Goal: Transaction & Acquisition: Book appointment/travel/reservation

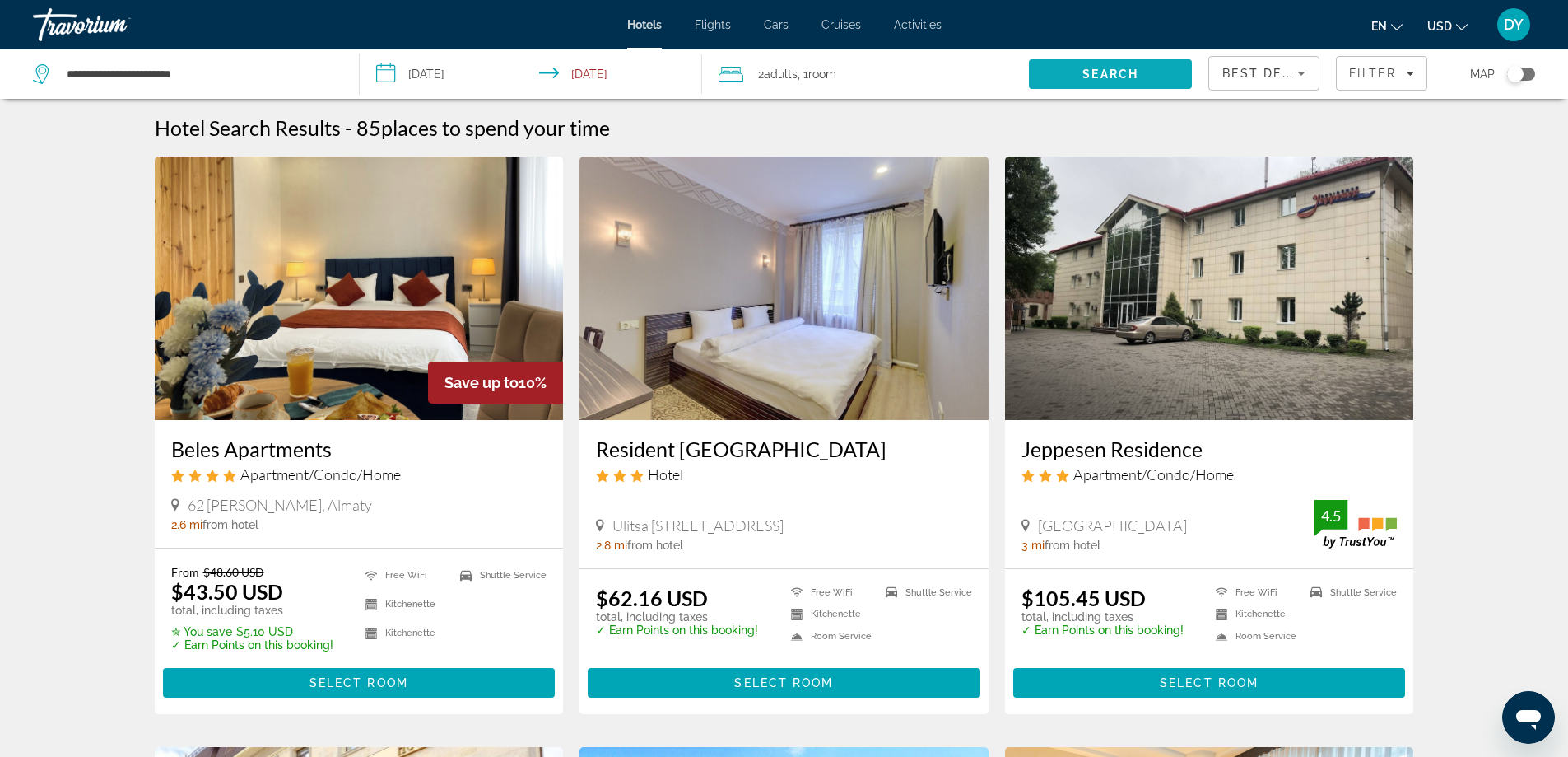
click at [1093, 77] on span "Search" at bounding box center [1110, 74] width 56 height 13
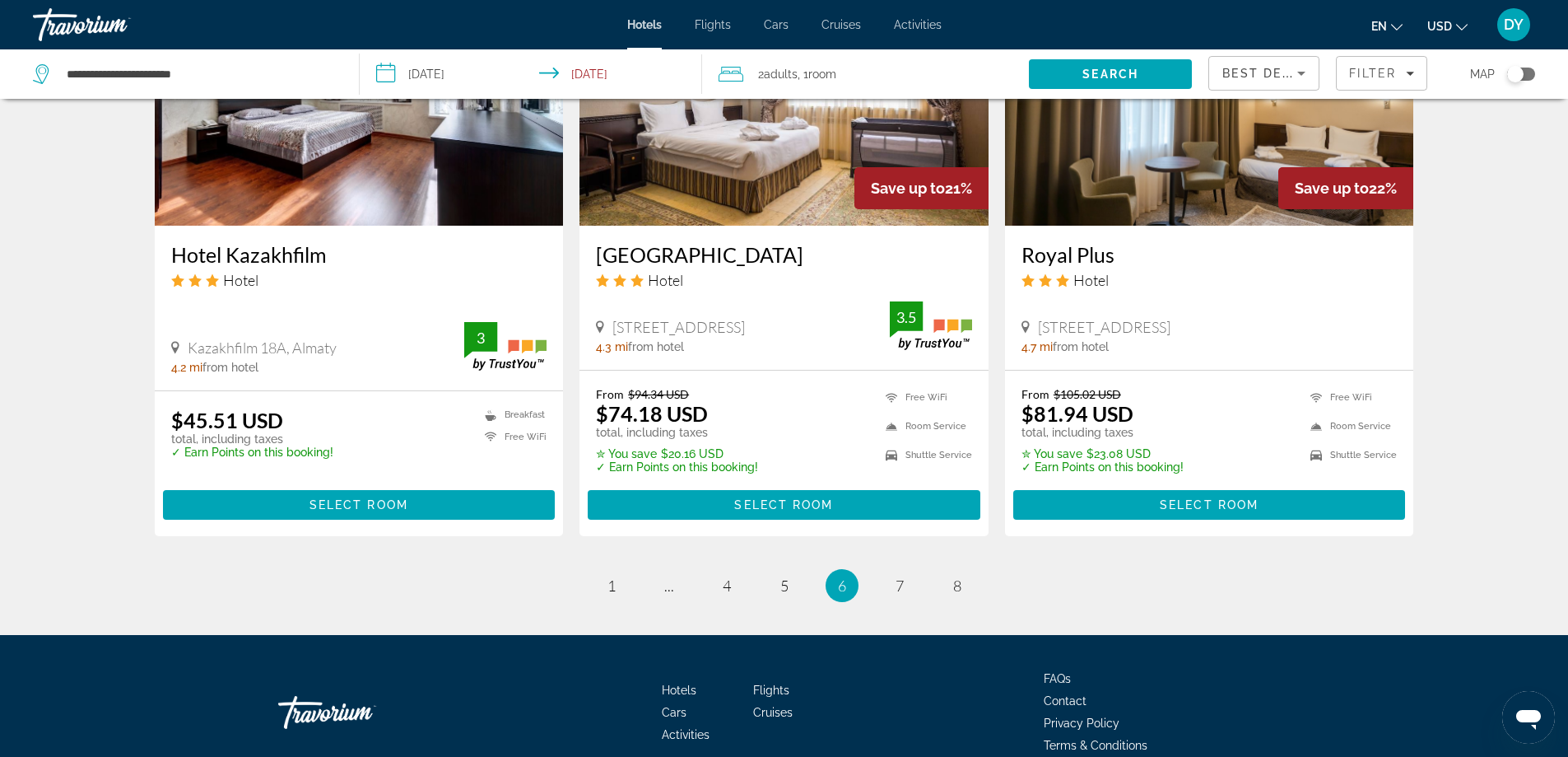
scroll to position [2059, 0]
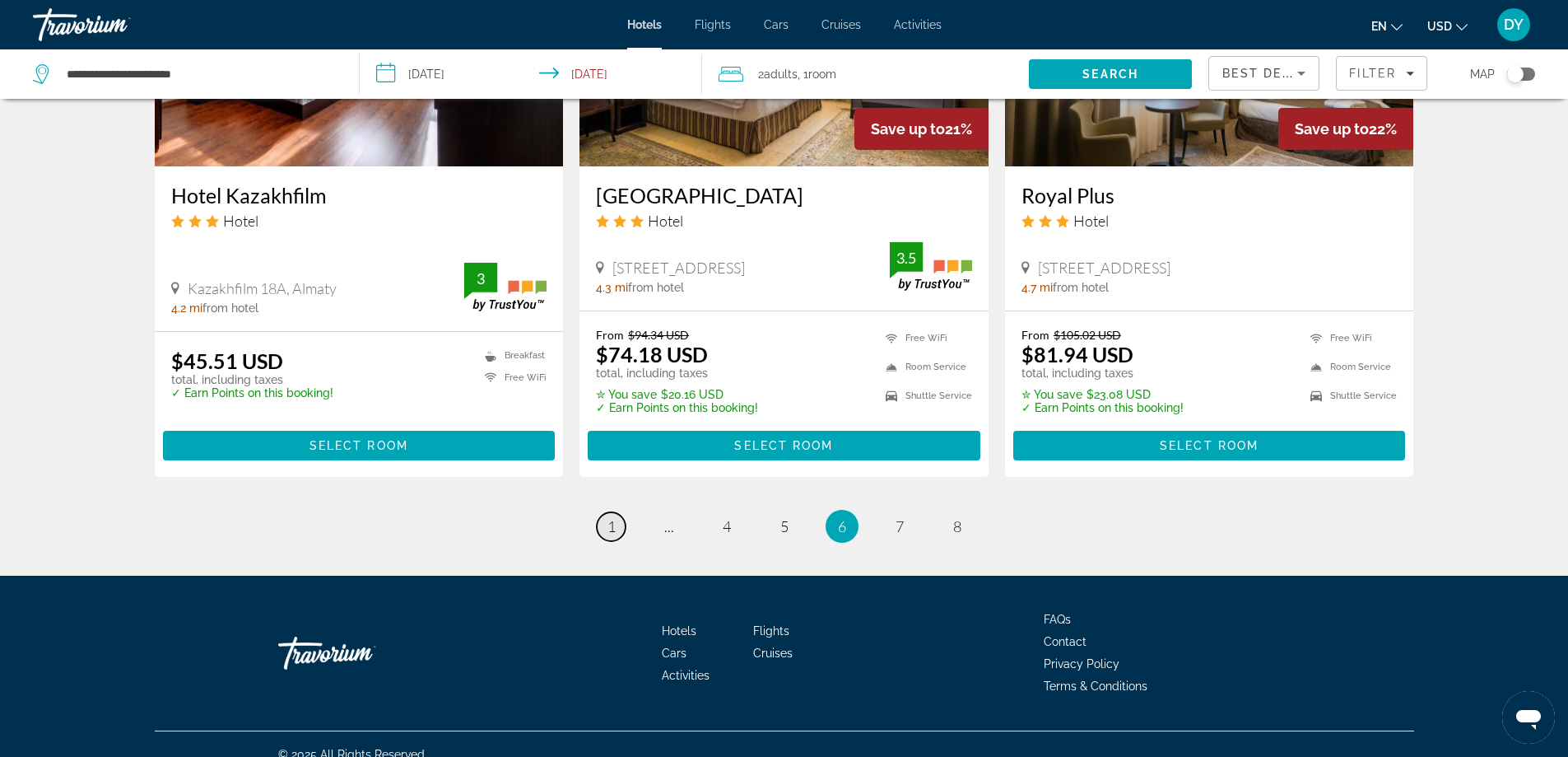
click at [610, 524] on span "1" at bounding box center [612, 526] width 9 height 18
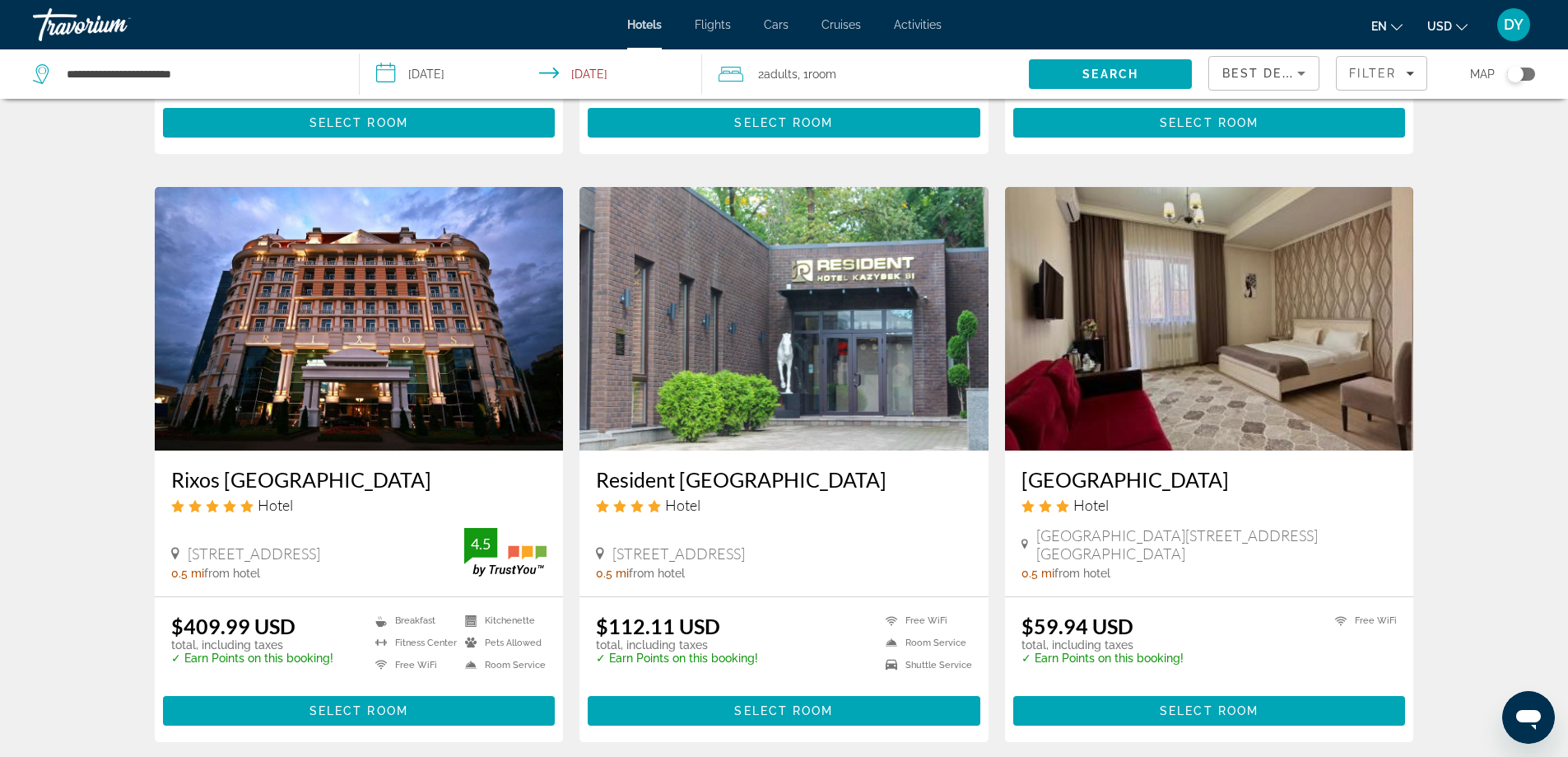
scroll to position [2077, 0]
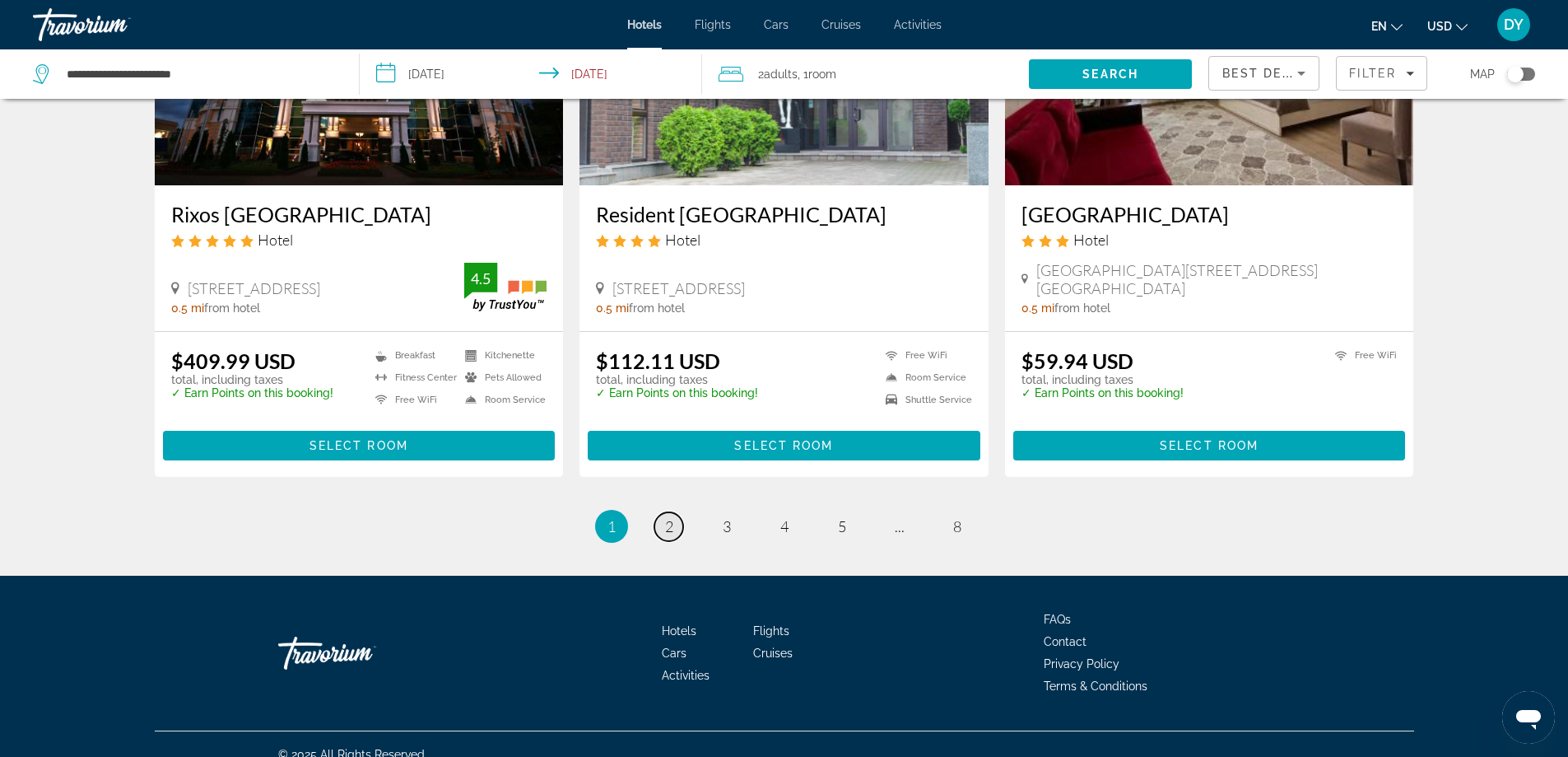
click at [665, 517] on span "2" at bounding box center [669, 526] width 9 height 18
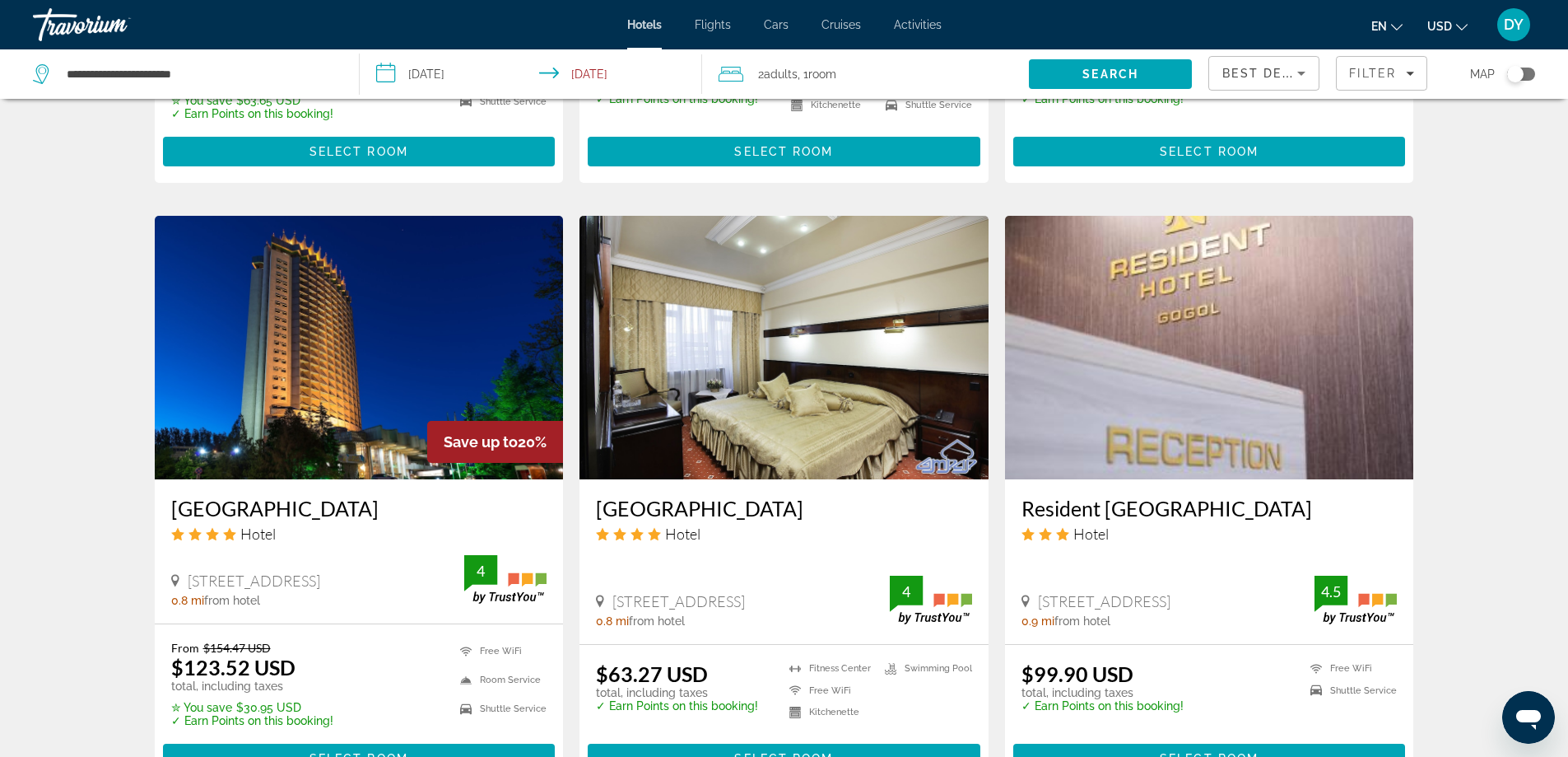
scroll to position [1235, 0]
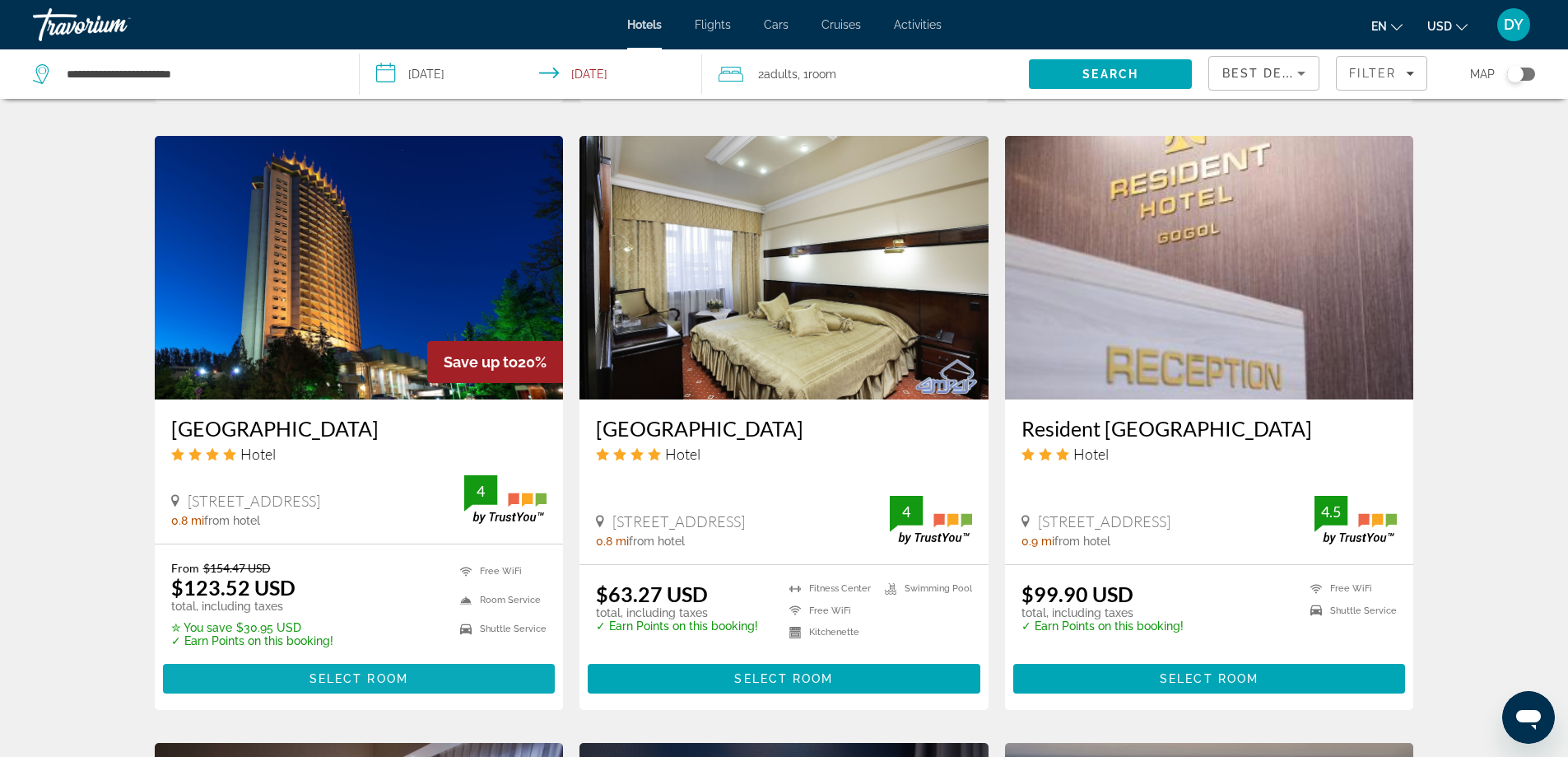
click at [335, 682] on span "Select Room" at bounding box center [359, 678] width 99 height 13
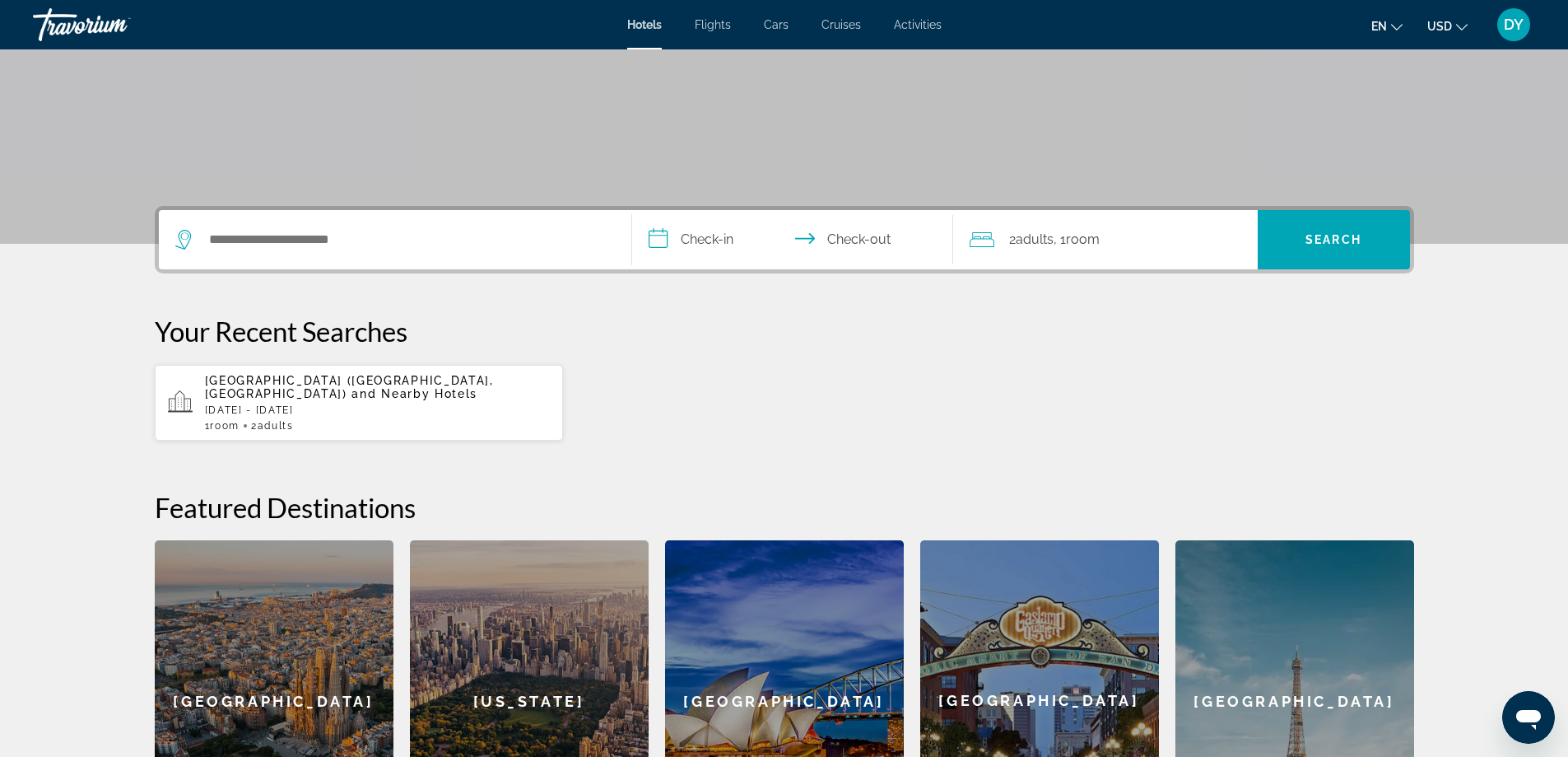
scroll to position [82, 0]
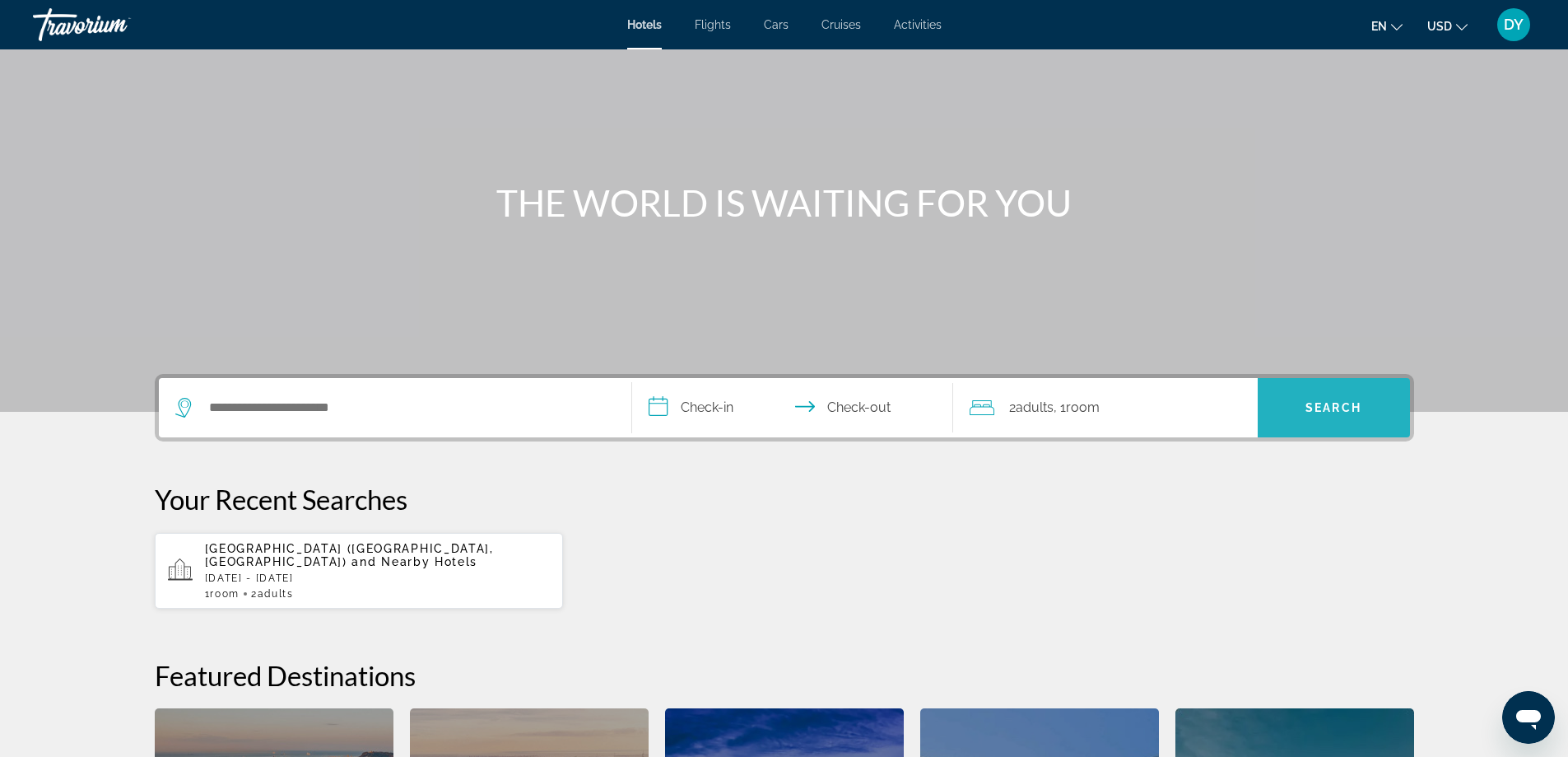
click at [1343, 406] on span "Search" at bounding box center [1333, 407] width 56 height 13
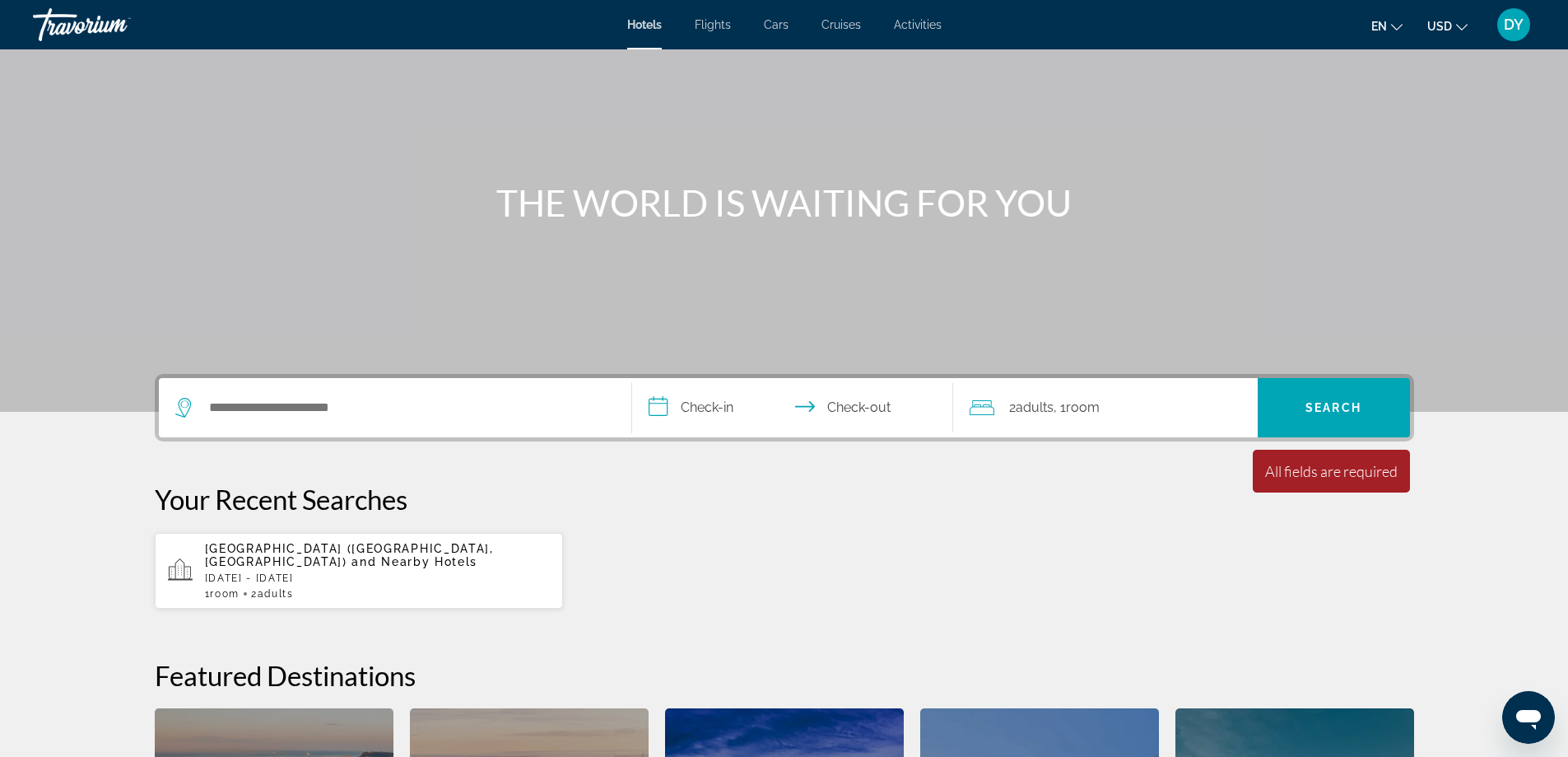
click at [304, 559] on div "[GEOGRAPHIC_DATA] ([GEOGRAPHIC_DATA], KZ) and Nearby Hotels [DATE] - [DATE] 1 R…" at bounding box center [378, 571] width 345 height 57
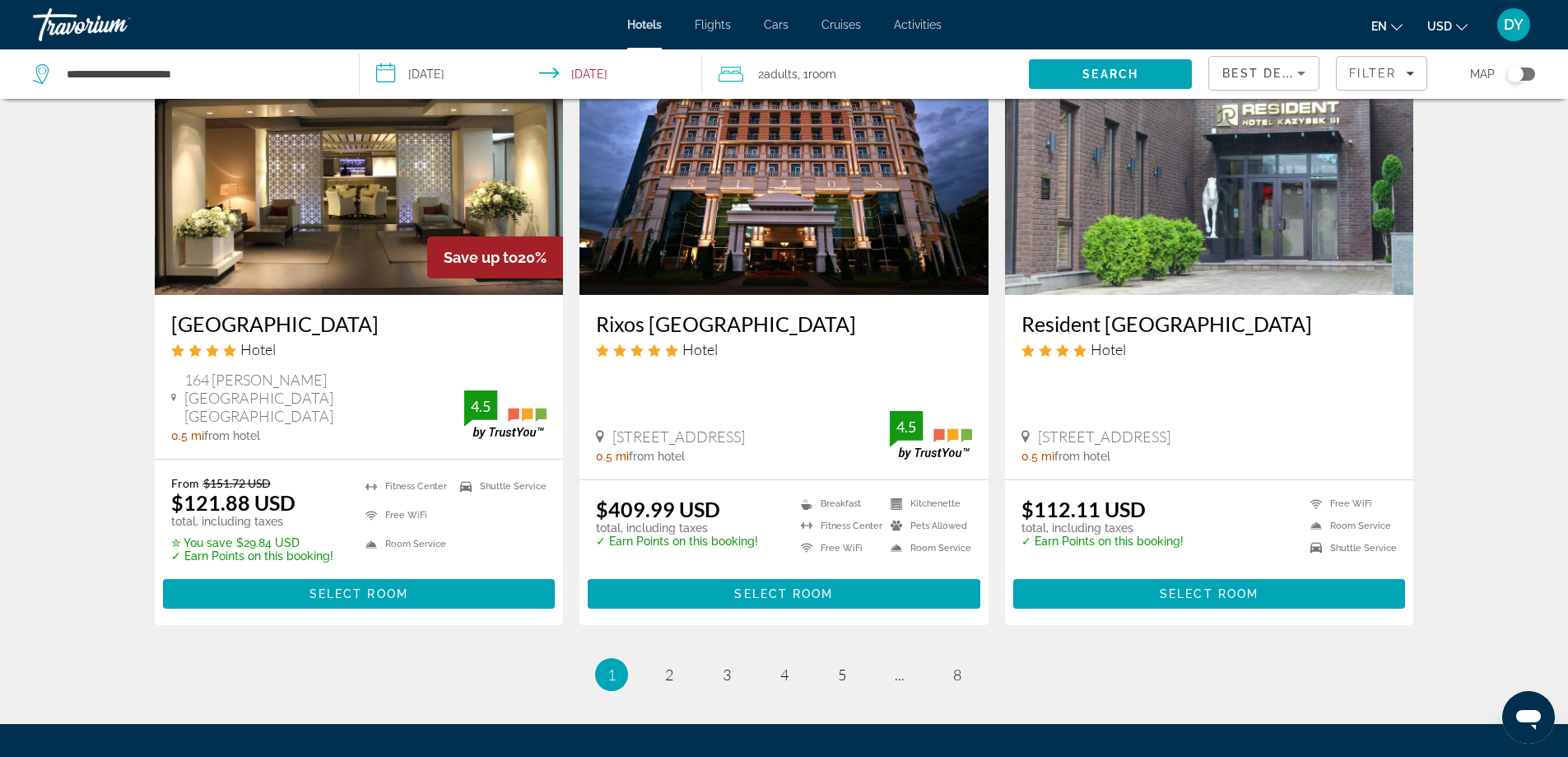
scroll to position [2059, 0]
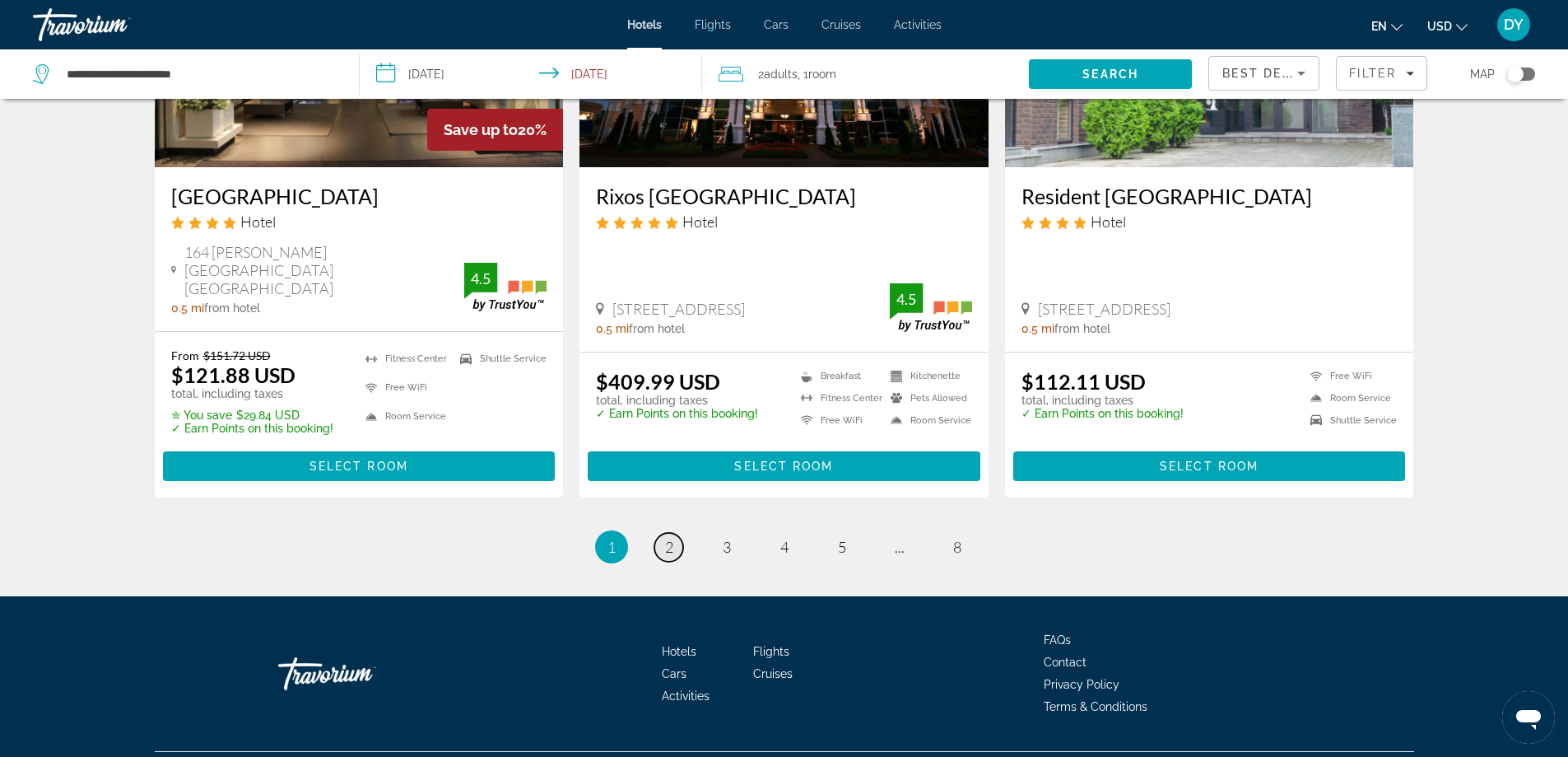
click at [670, 538] on span "2" at bounding box center [669, 547] width 9 height 18
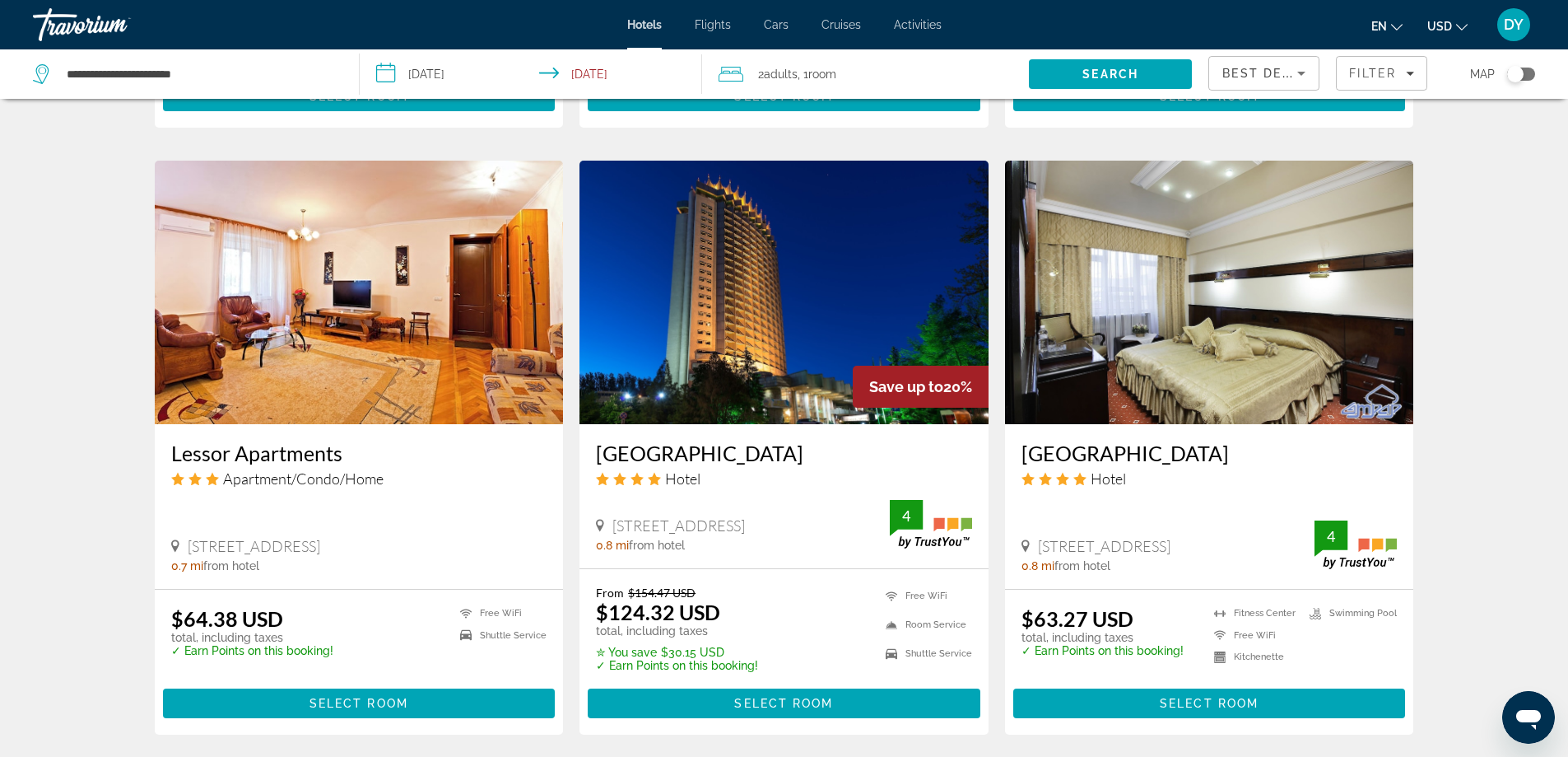
scroll to position [1235, 0]
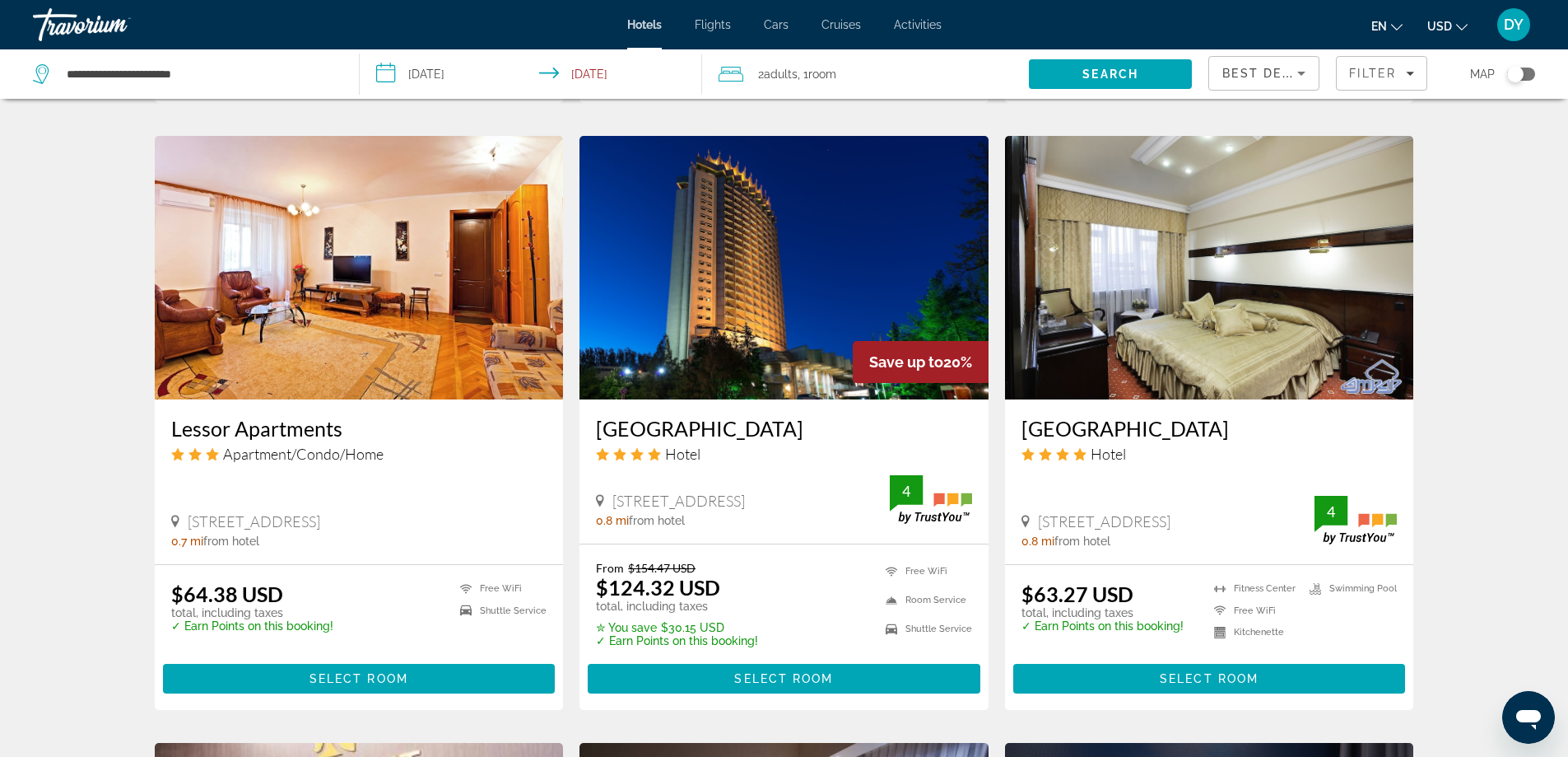
click at [649, 591] on ins "$124.32 USD" at bounding box center [657, 587] width 124 height 25
click at [898, 356] on span "Save up to" at bounding box center [906, 362] width 74 height 17
click at [791, 678] on span "Select Room" at bounding box center [784, 678] width 99 height 13
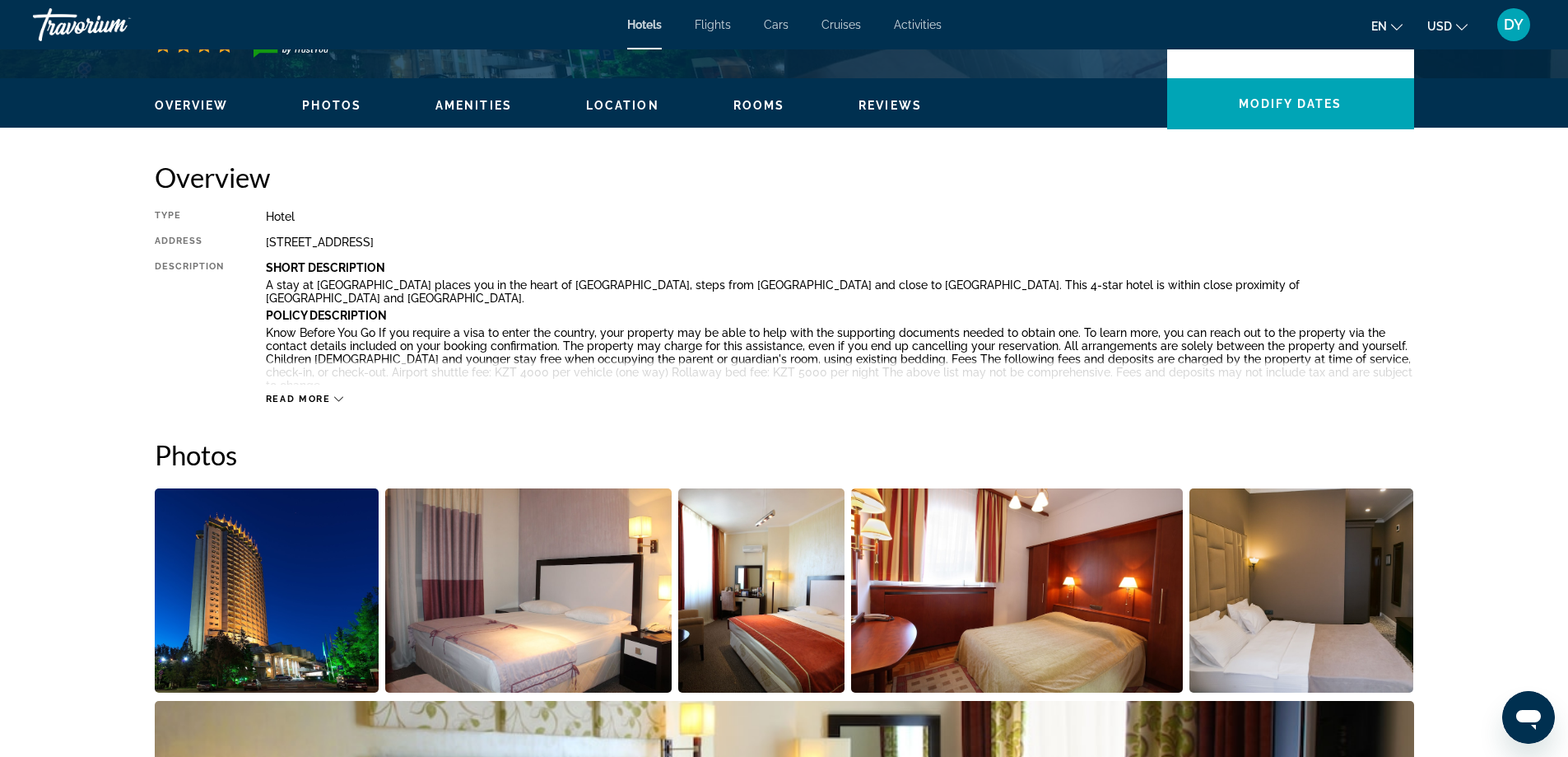
scroll to position [494, 0]
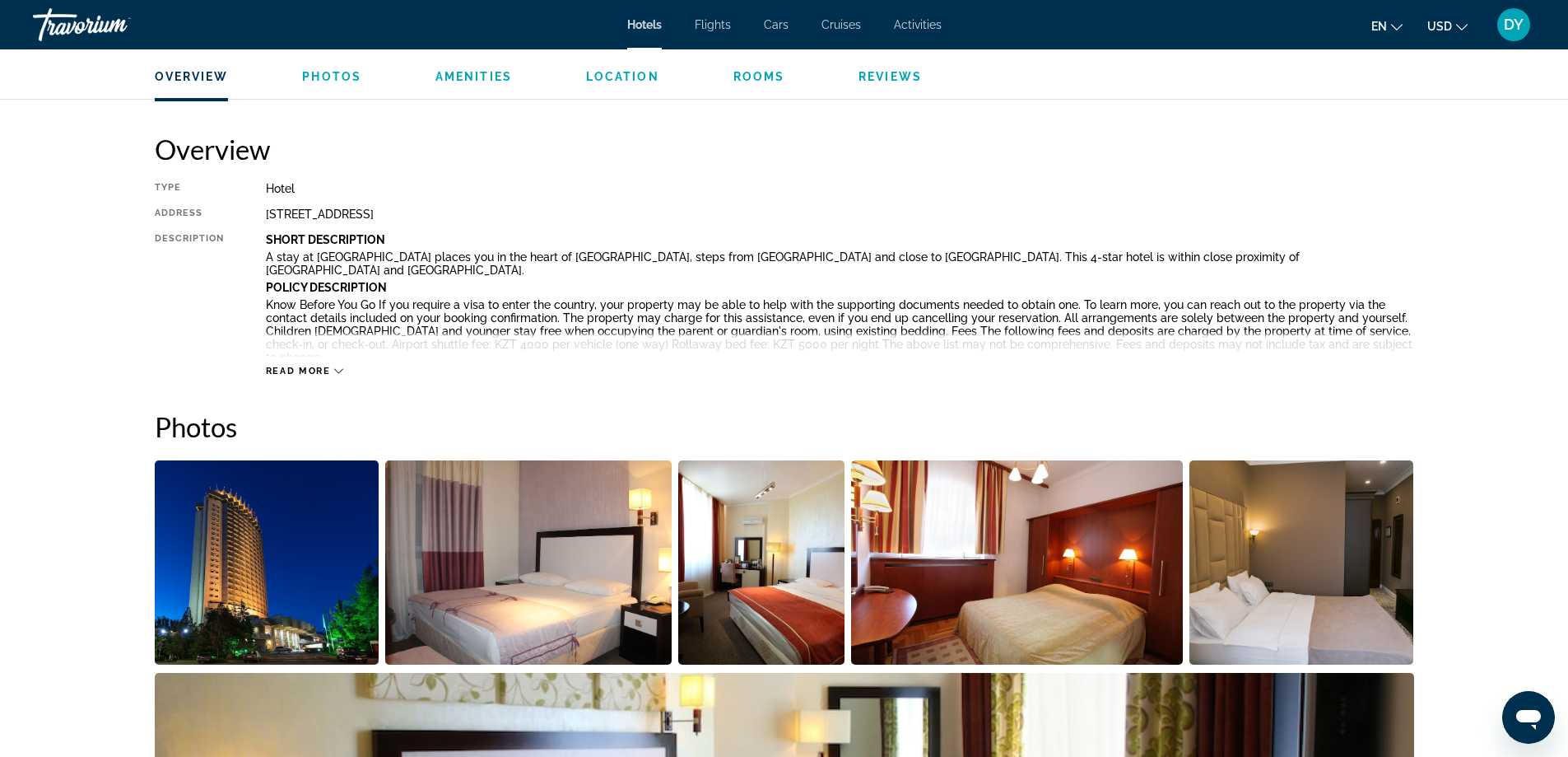
click at [338, 370] on icon "Main content" at bounding box center [339, 371] width 9 height 5
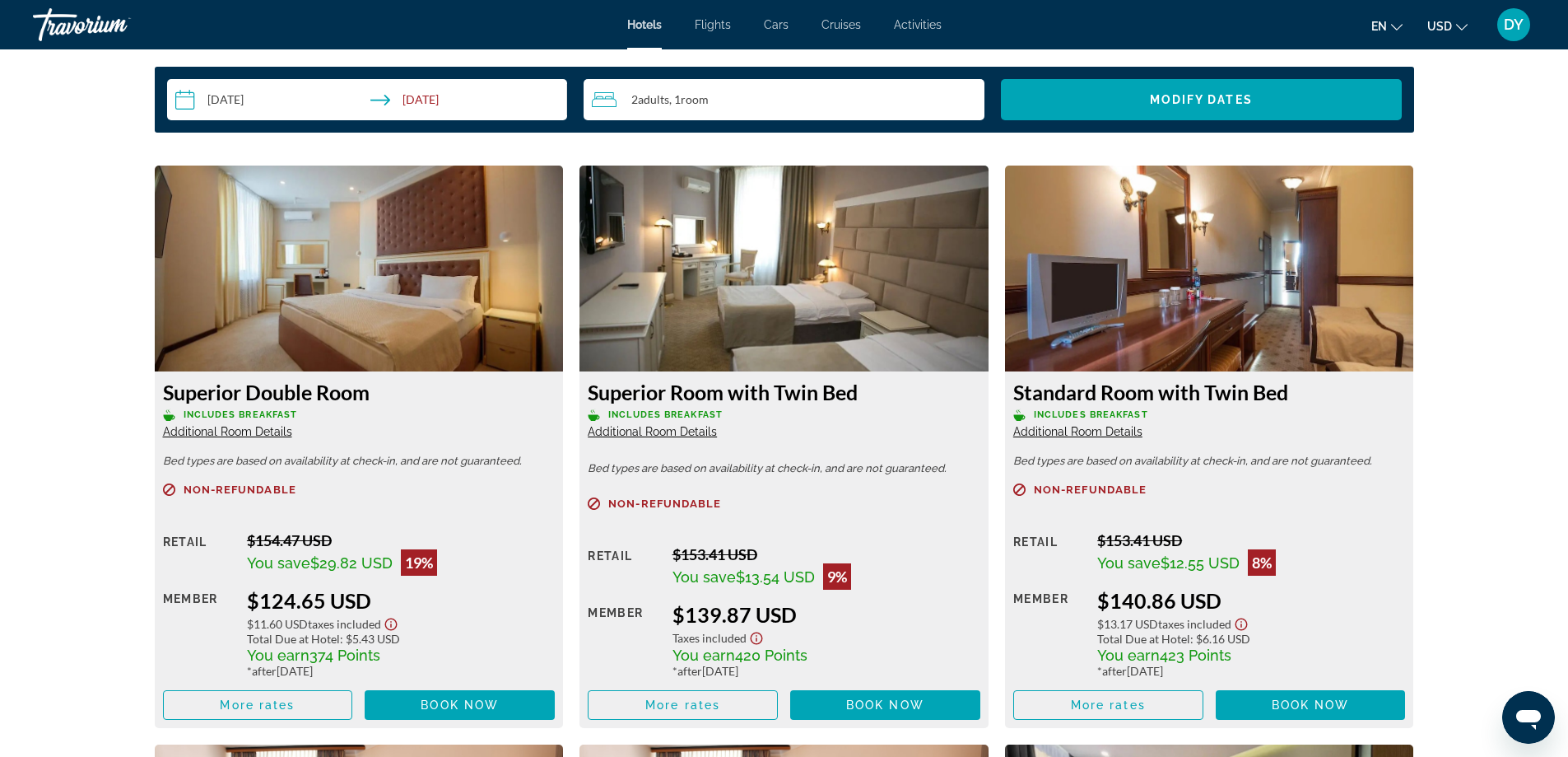
scroll to position [2224, 0]
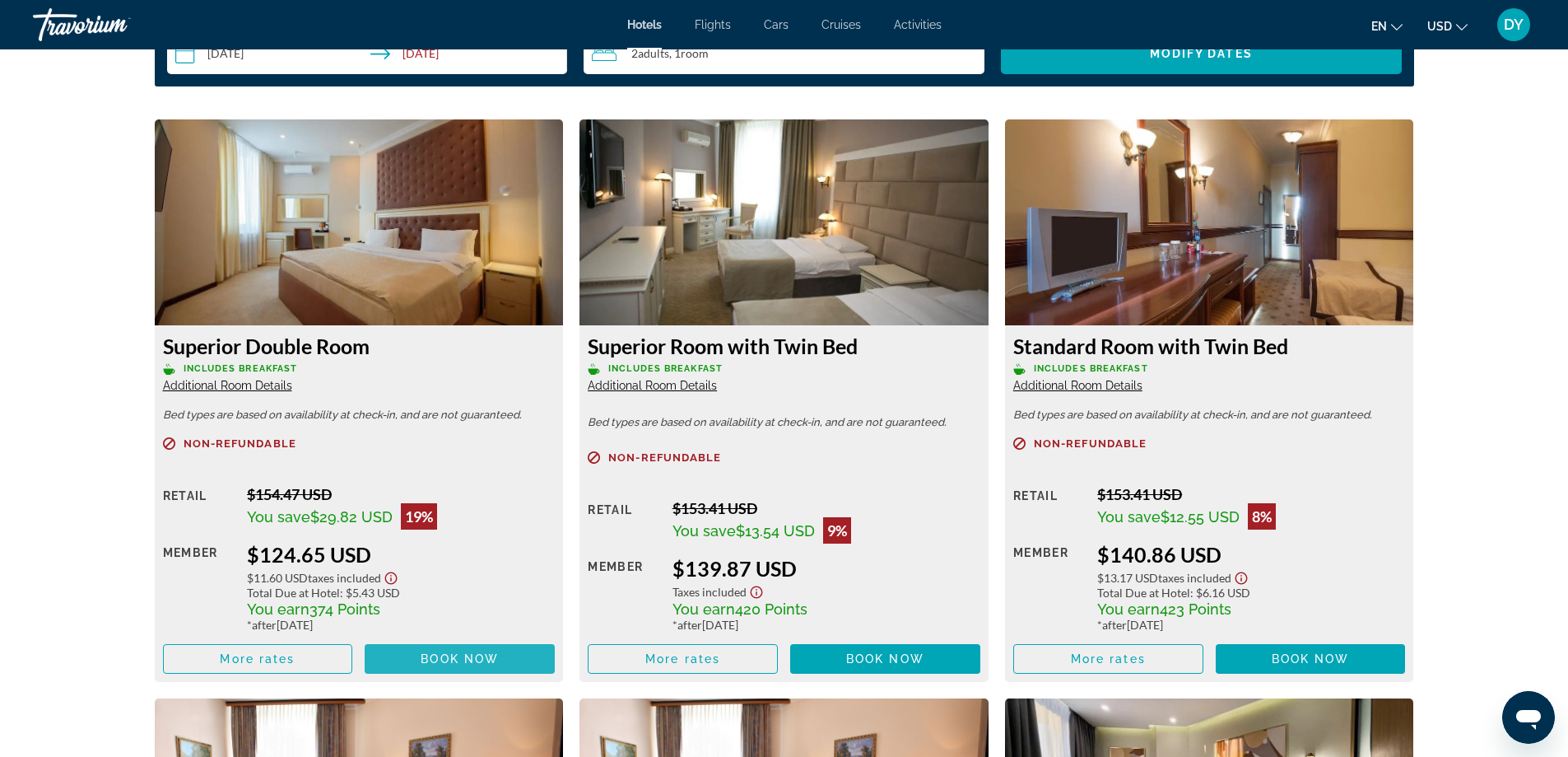
click at [438, 653] on span "Book now" at bounding box center [459, 659] width 78 height 13
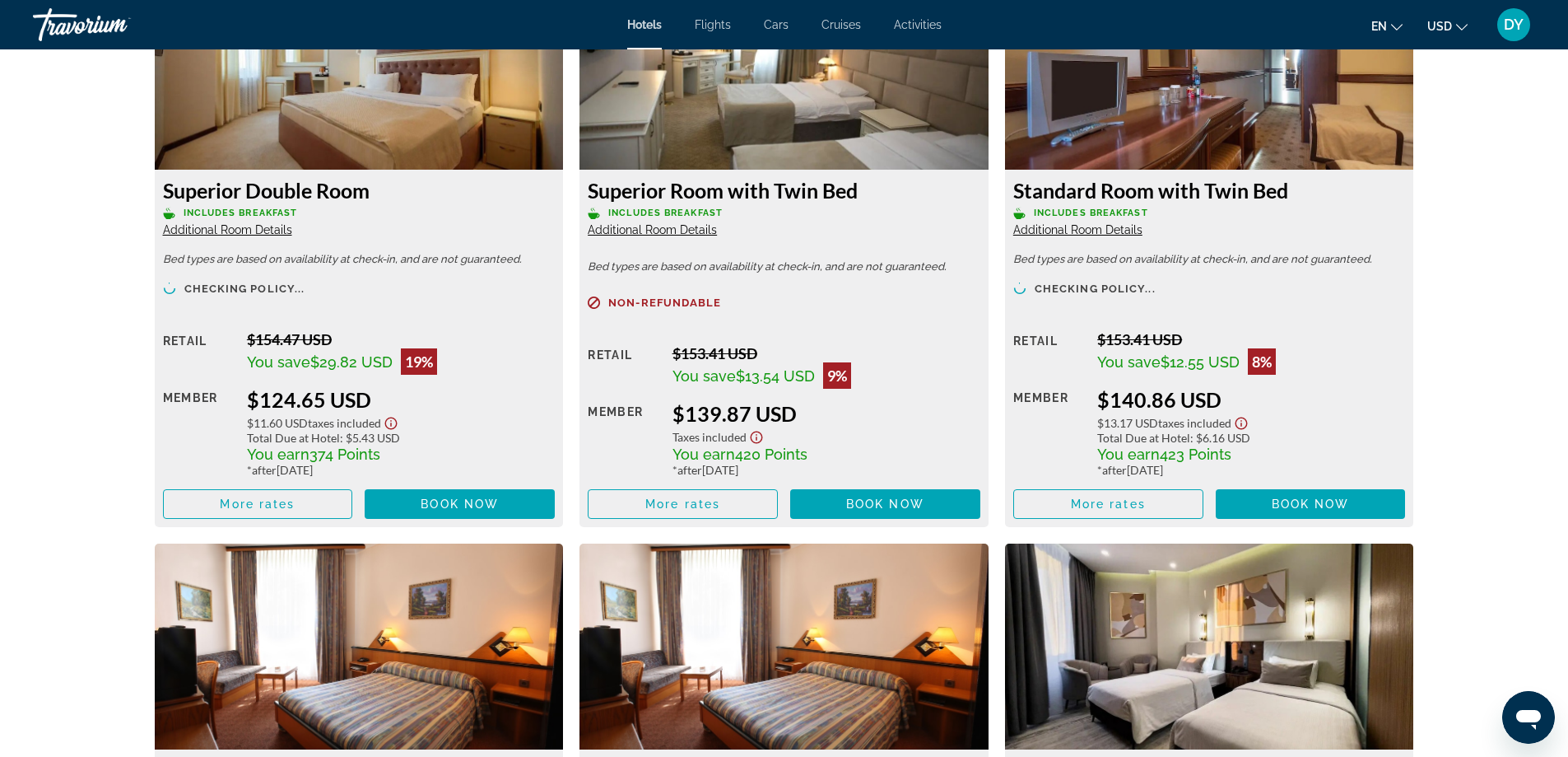
scroll to position [2203, 0]
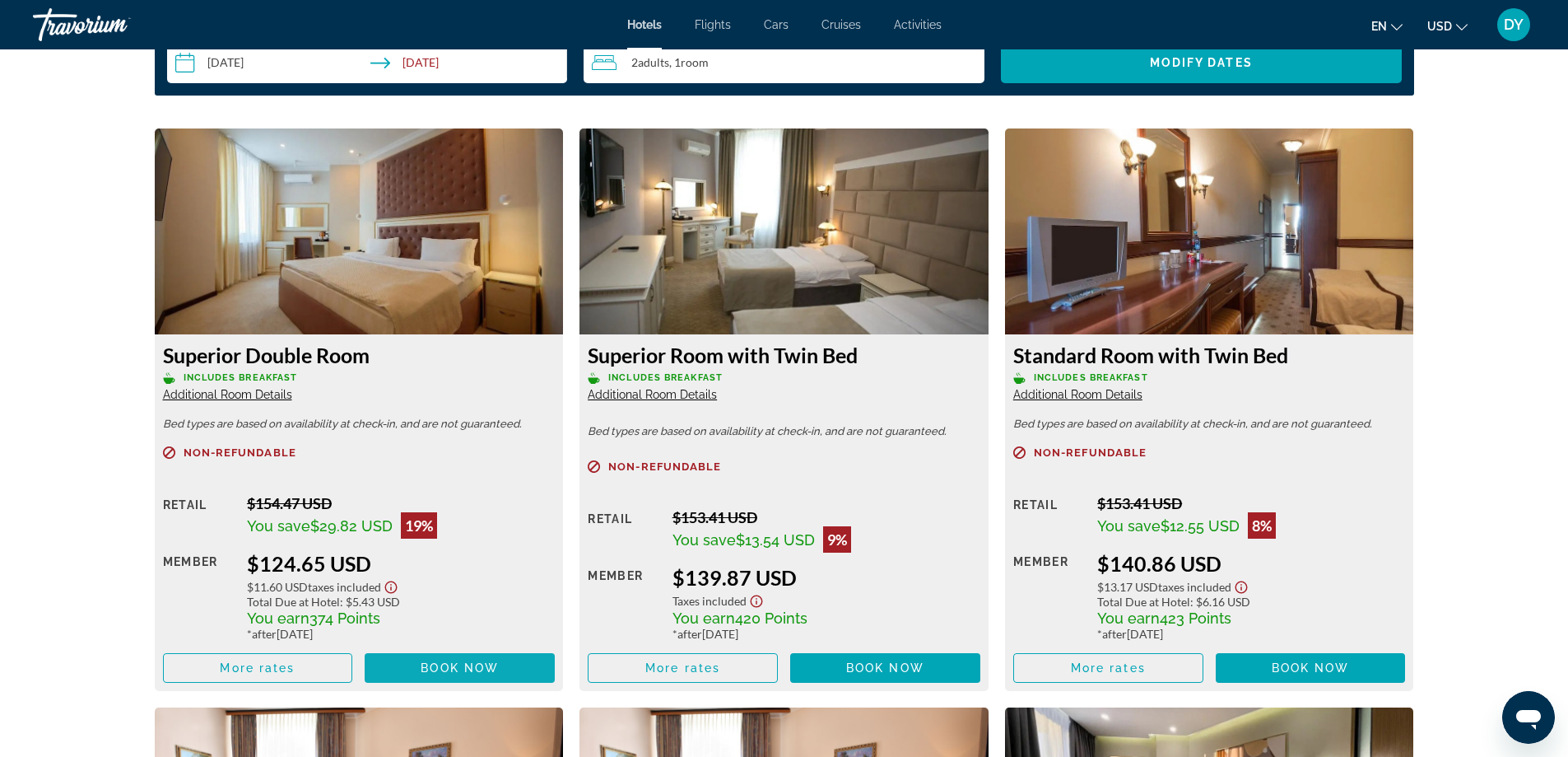
click at [433, 663] on span "Book now" at bounding box center [459, 667] width 78 height 13
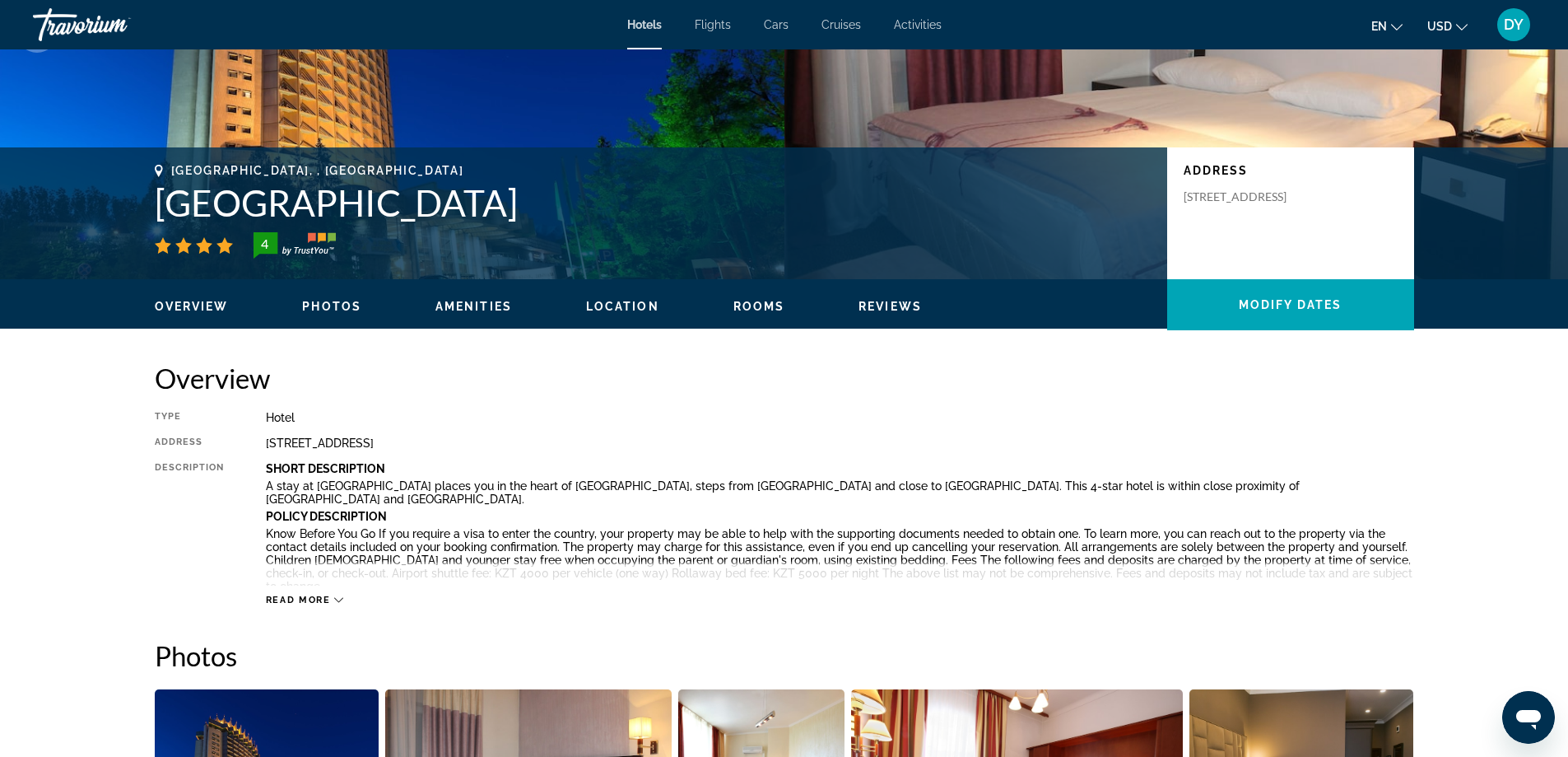
scroll to position [329, 0]
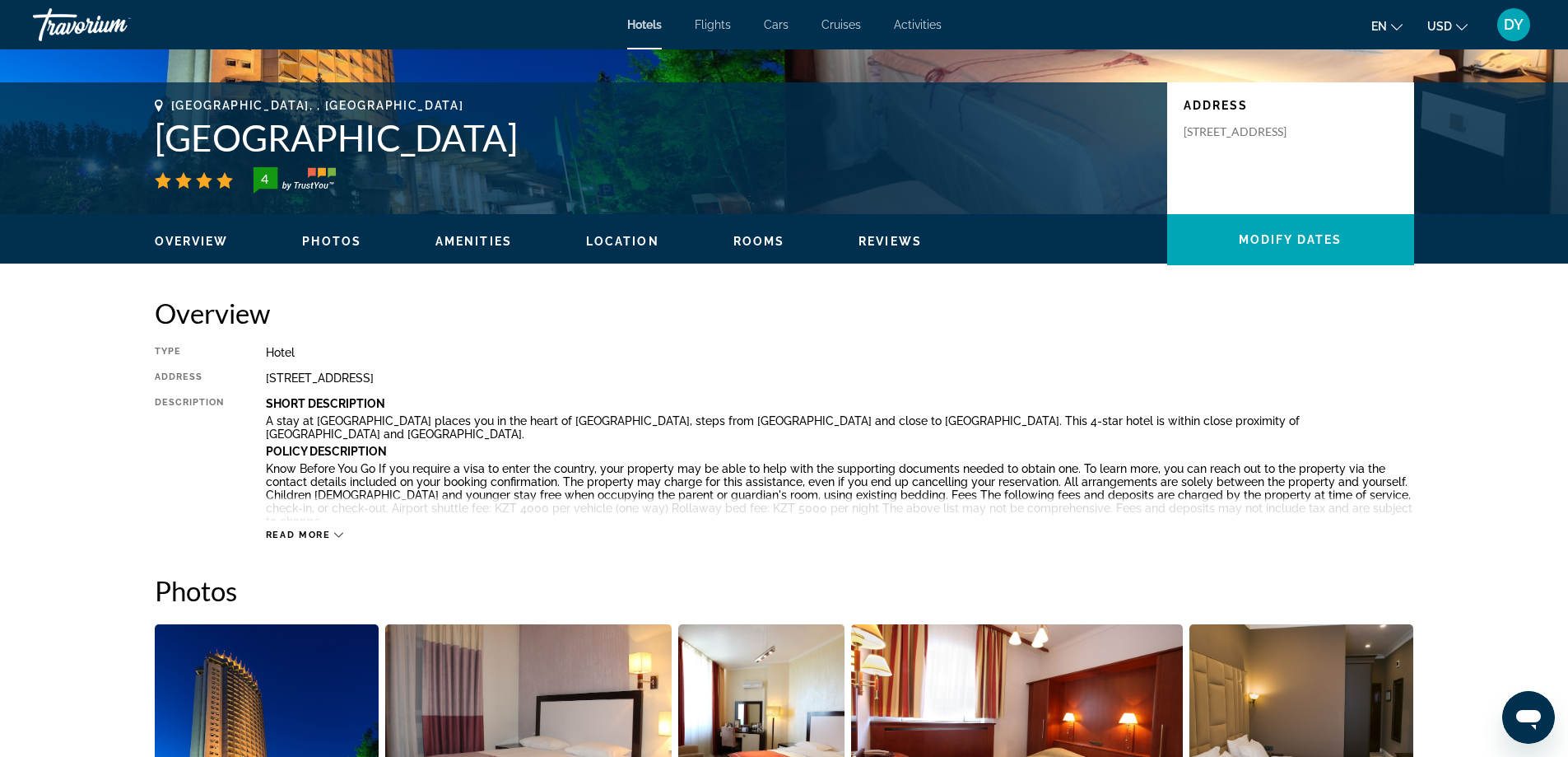
click at [339, 533] on icon "Main content" at bounding box center [339, 535] width 9 height 9
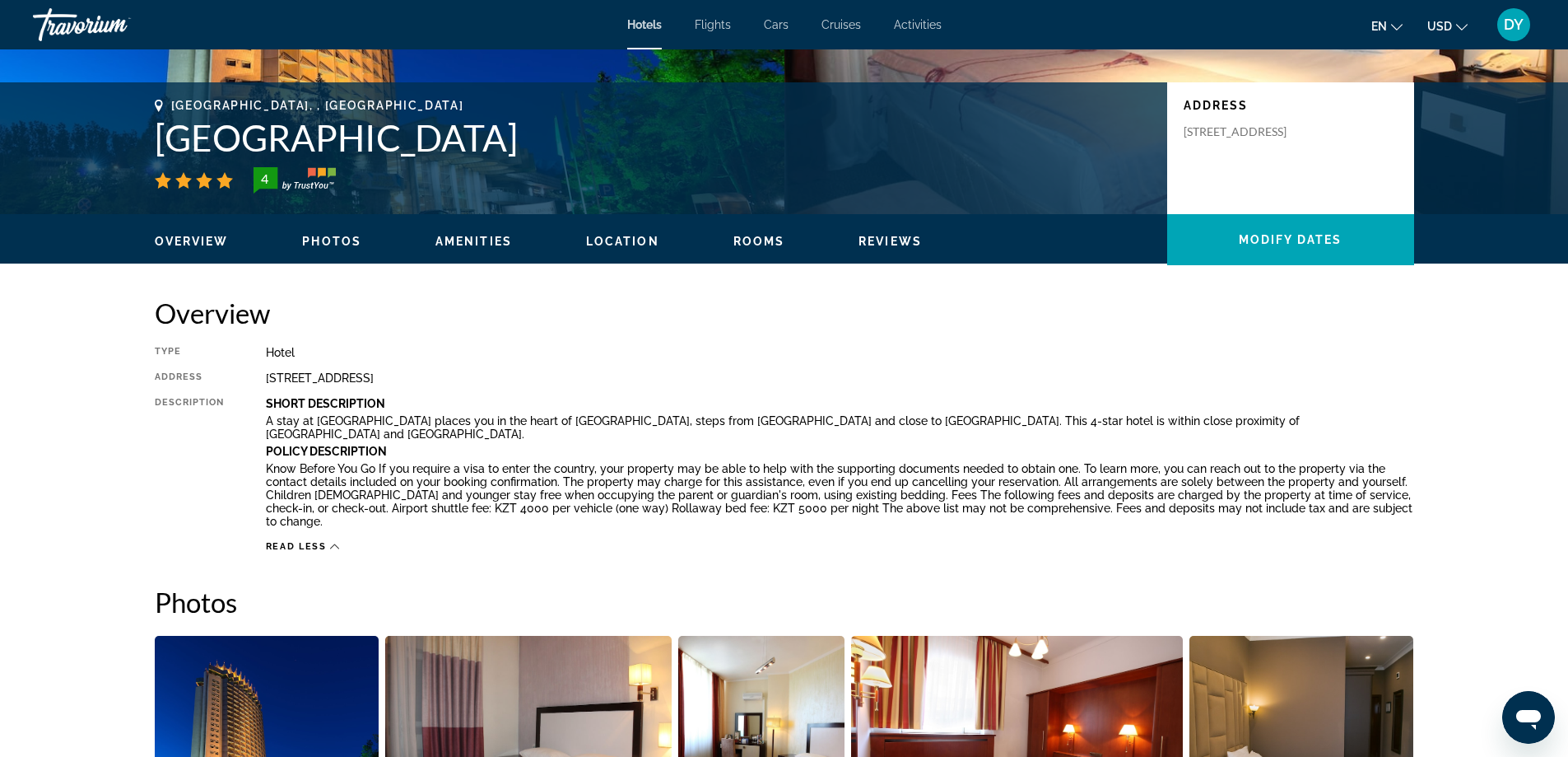
click at [331, 542] on icon "Main content" at bounding box center [334, 547] width 9 height 9
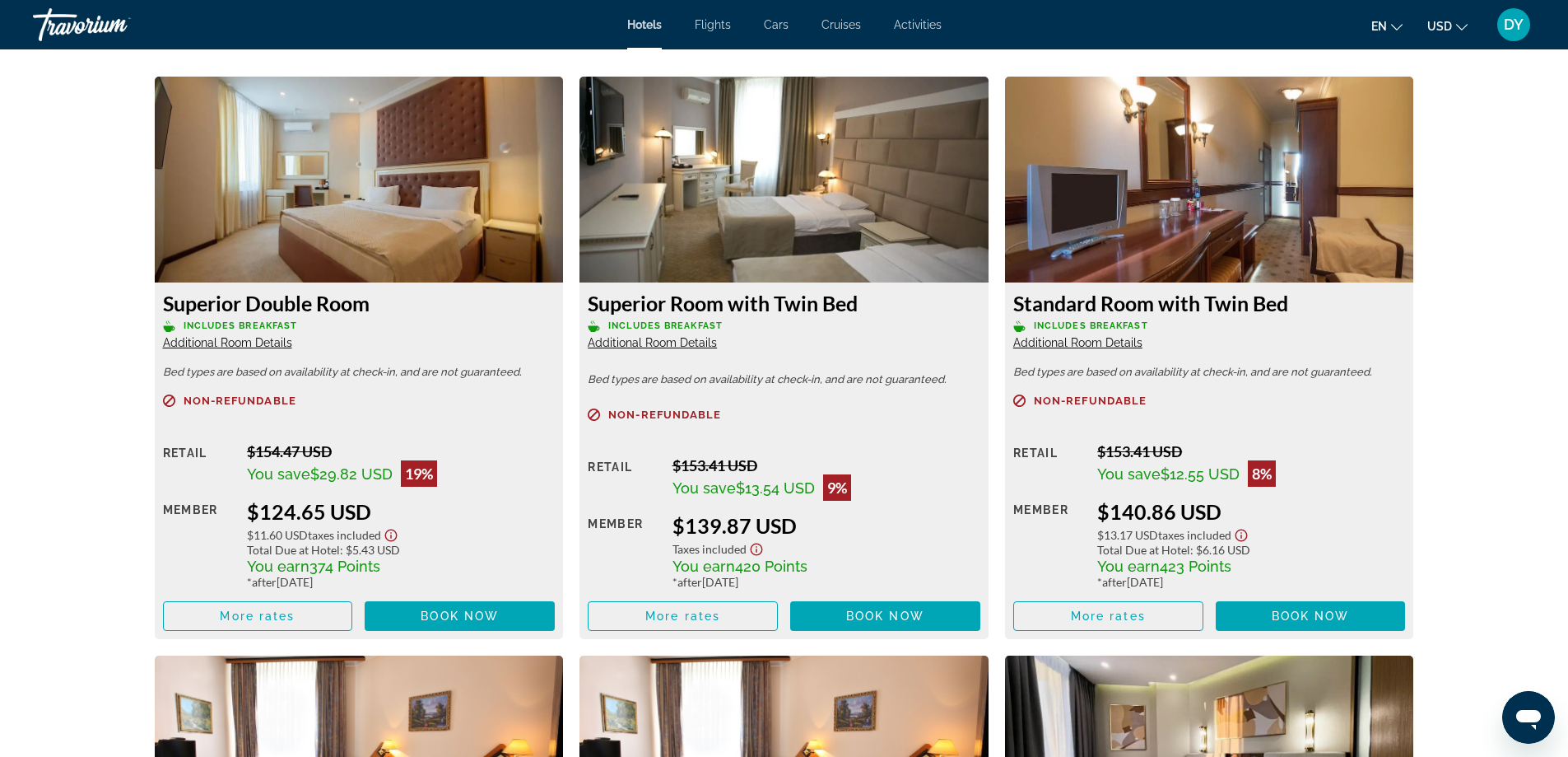
scroll to position [2249, 0]
